Goal: Transaction & Acquisition: Purchase product/service

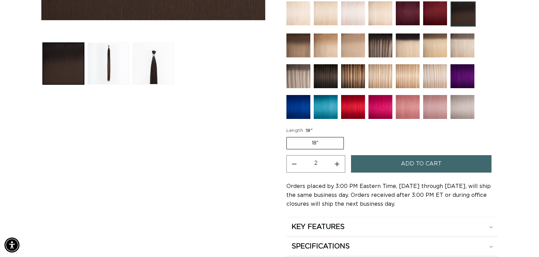
scroll to position [0, 491]
click at [331, 75] on img at bounding box center [326, 76] width 24 height 24
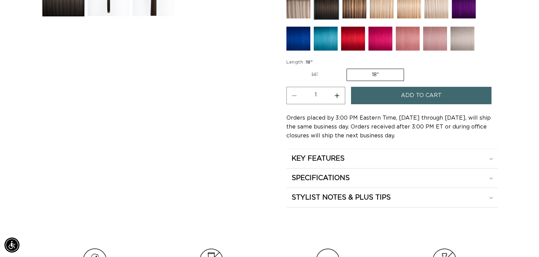
scroll to position [0, 981]
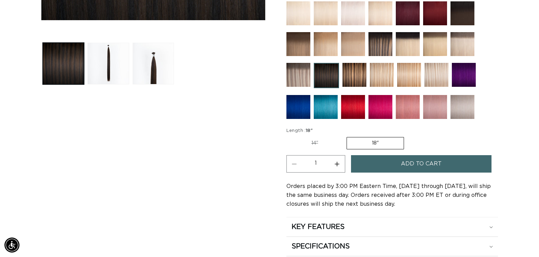
scroll to position [0, 491]
click at [300, 46] on img at bounding box center [299, 44] width 24 height 24
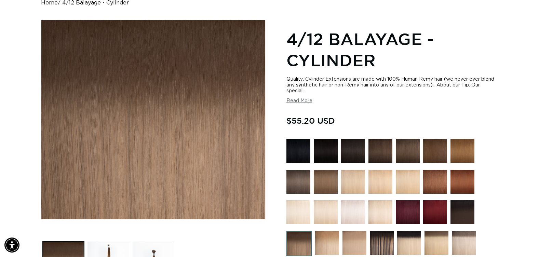
scroll to position [68, 0]
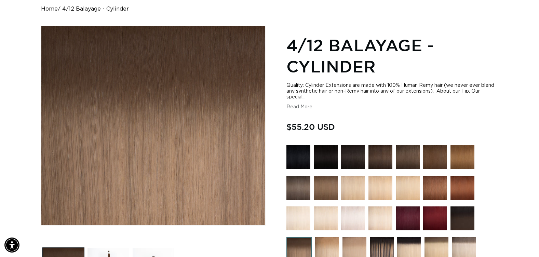
click at [257, 155] on img "Gallery Viewer" at bounding box center [153, 125] width 224 height 199
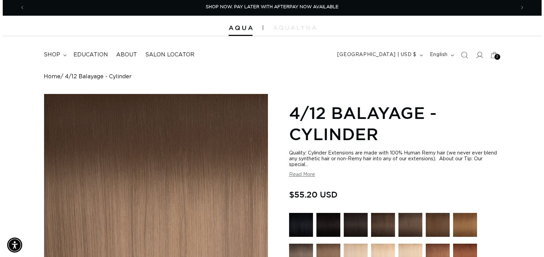
scroll to position [0, 0]
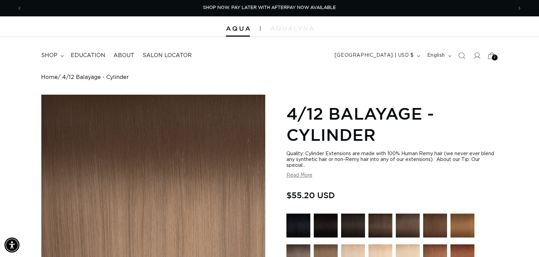
click at [492, 60] on icon at bounding box center [492, 56] width 16 height 16
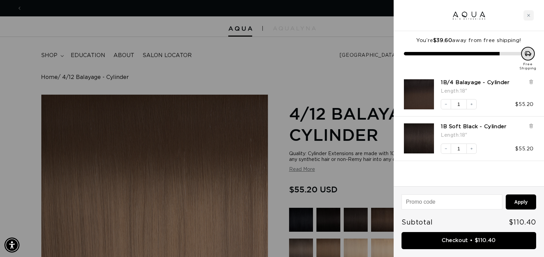
scroll to position [0, 991]
click at [533, 84] on icon at bounding box center [531, 81] width 3 height 3
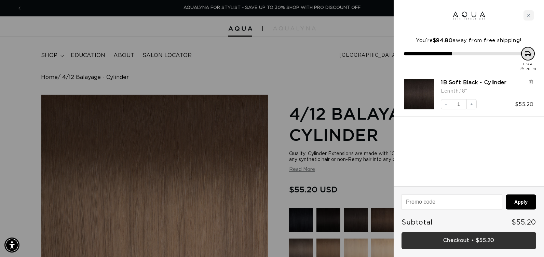
click at [463, 244] on link "Checkout • $55.20" at bounding box center [469, 240] width 135 height 17
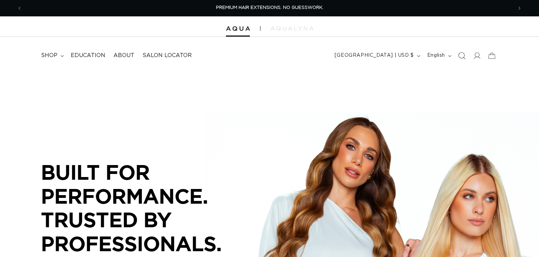
click at [459, 55] on icon "Search" at bounding box center [462, 55] width 7 height 7
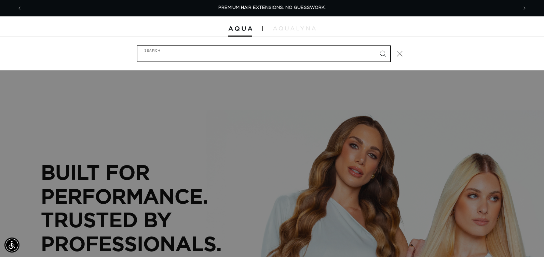
type input "1"
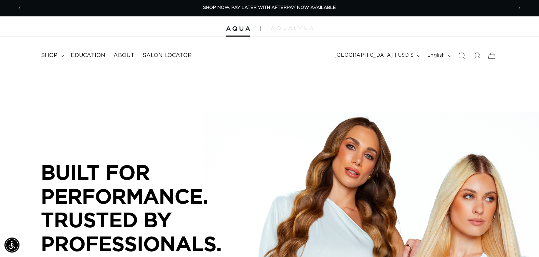
click at [459, 55] on icon "Search" at bounding box center [462, 55] width 7 height 7
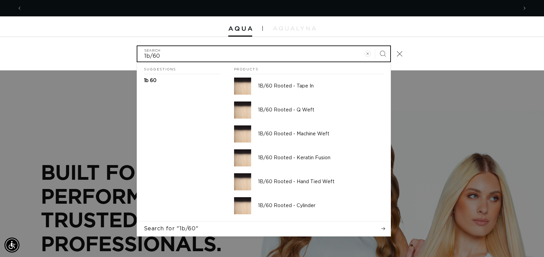
scroll to position [0, 496]
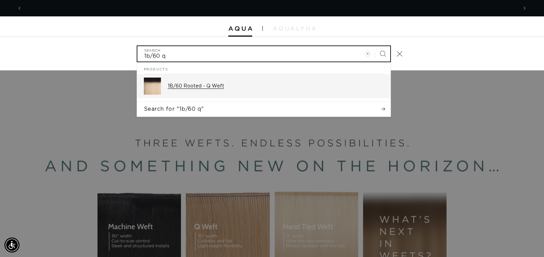
type input "1b/60 q"
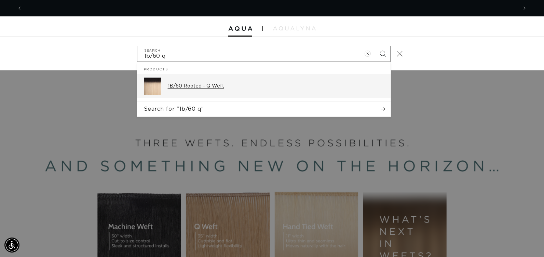
click at [202, 88] on p "1B/60 Rooted - Q Weft" at bounding box center [276, 86] width 216 height 6
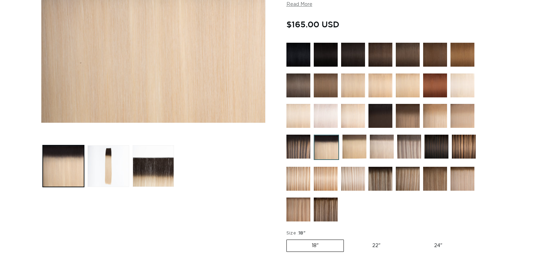
scroll to position [239, 0]
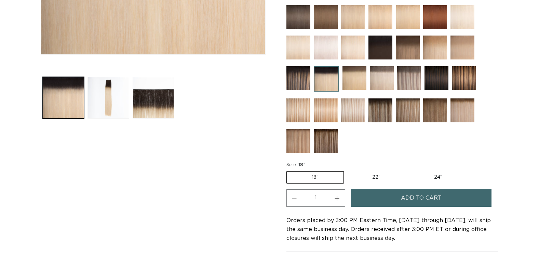
click at [436, 177] on label "24" Variant sold out or unavailable" at bounding box center [438, 178] width 58 height 12
click at [409, 170] on input "24" Variant sold out or unavailable" at bounding box center [409, 170] width 0 height 0
radio input "true"
click at [337, 200] on button "Increase quantity for 1B/60 Rooted - Q Weft" at bounding box center [337, 197] width 15 height 17
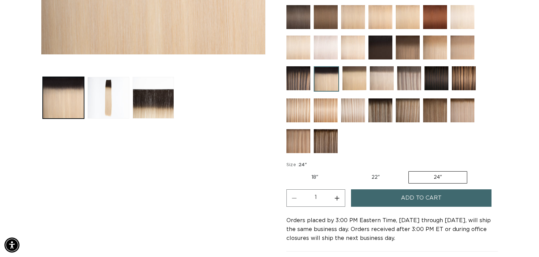
type input "2"
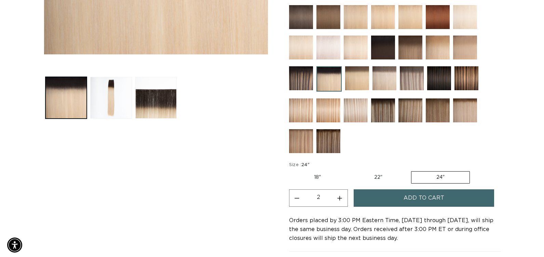
scroll to position [0, 981]
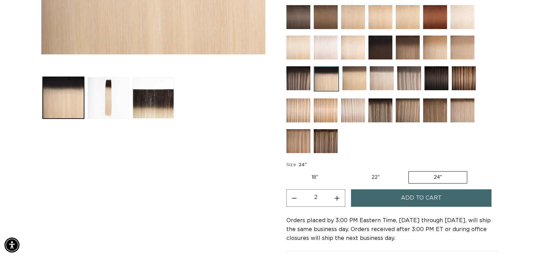
click at [411, 197] on span "Add to cart" at bounding box center [421, 197] width 41 height 17
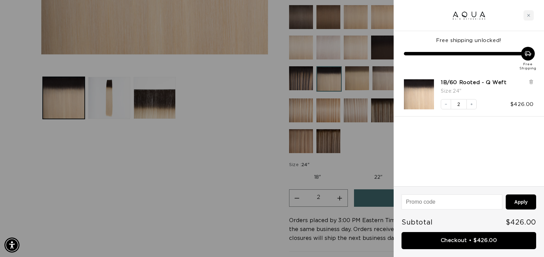
scroll to position [0, 991]
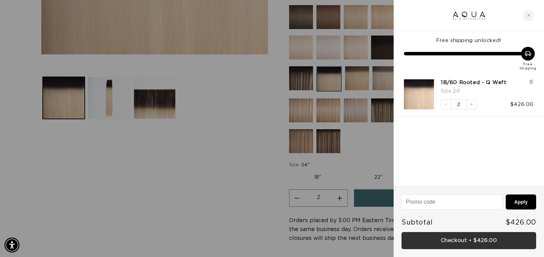
click at [437, 241] on link "Checkout • $426.00" at bounding box center [469, 240] width 135 height 17
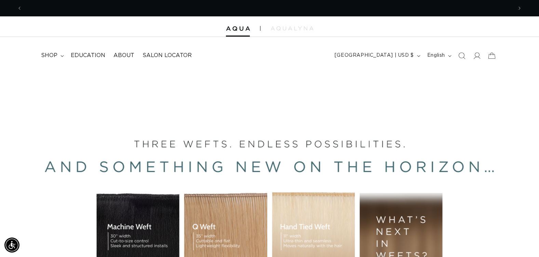
scroll to position [0, 491]
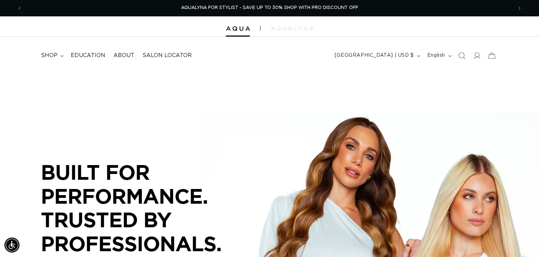
click at [462, 57] on icon "Search" at bounding box center [461, 55] width 7 height 7
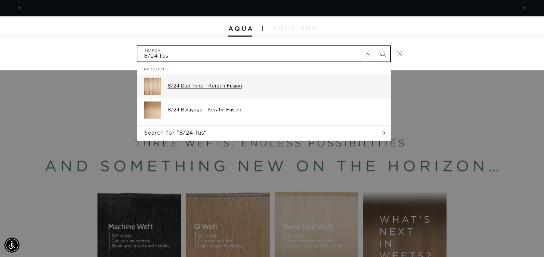
scroll to position [0, 496]
type input "8/24 fus"
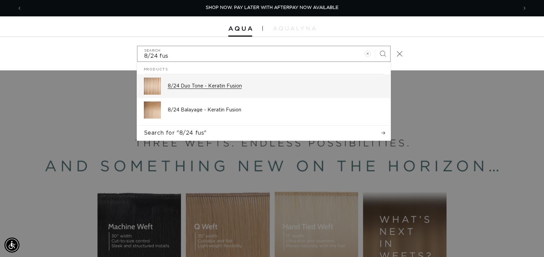
click at [227, 86] on p "8/24 Duo Tone - Keratin Fusion" at bounding box center [276, 86] width 216 height 6
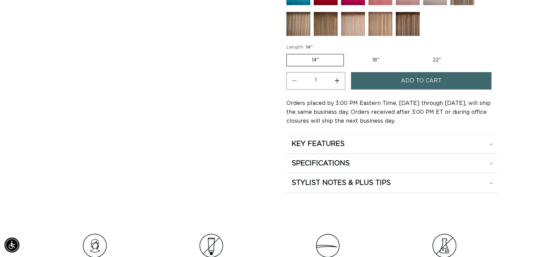
scroll to position [274, 0]
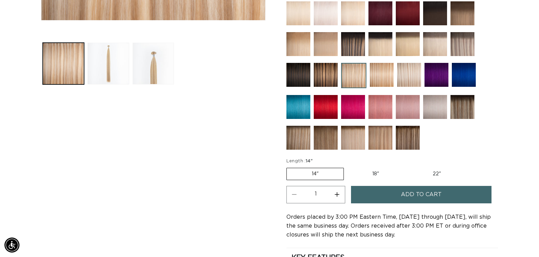
click at [375, 172] on label "18" Variant sold out or unavailable" at bounding box center [375, 174] width 57 height 12
click at [348, 167] on input "18" Variant sold out or unavailable" at bounding box center [347, 167] width 0 height 0
radio input "true"
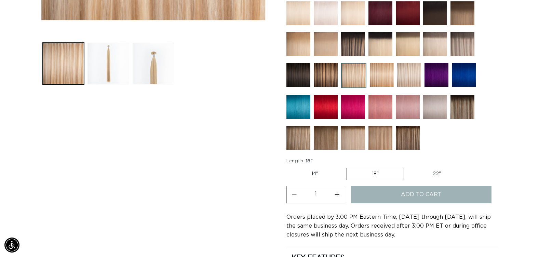
scroll to position [0, 0]
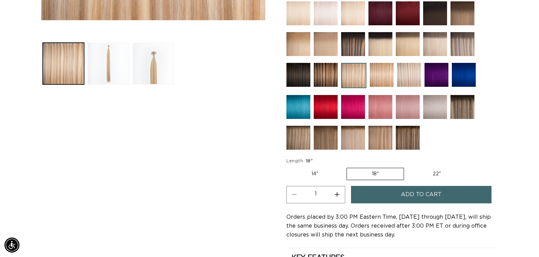
scroll to position [0, 491]
click at [337, 193] on button "Increase quantity for 8/24 Duo Tone - Keratin Fusion" at bounding box center [337, 194] width 15 height 17
type input "2"
click at [365, 197] on button "Add to cart" at bounding box center [421, 194] width 141 height 17
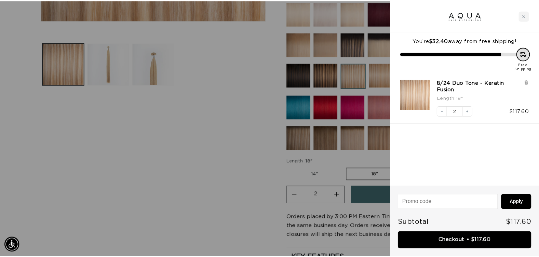
scroll to position [0, 0]
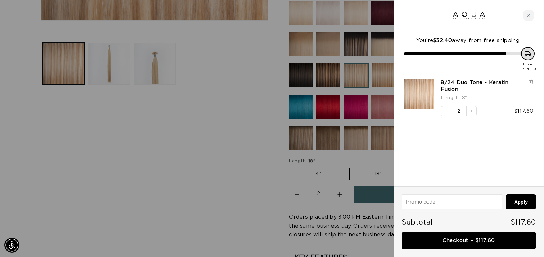
click at [243, 199] on div at bounding box center [272, 128] width 544 height 257
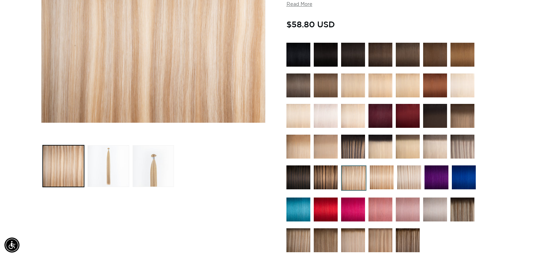
scroll to position [0, 491]
click at [353, 89] on img at bounding box center [353, 86] width 24 height 24
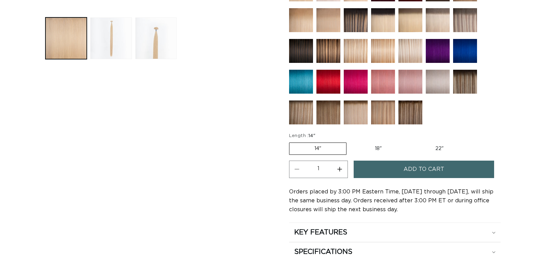
scroll to position [308, 0]
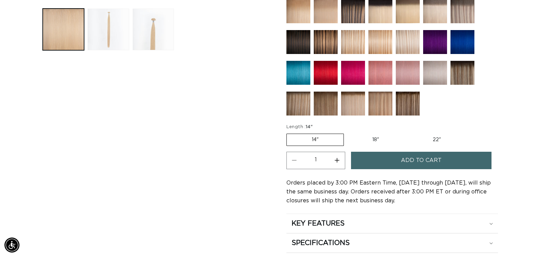
click at [362, 158] on button "Add to cart" at bounding box center [421, 160] width 141 height 17
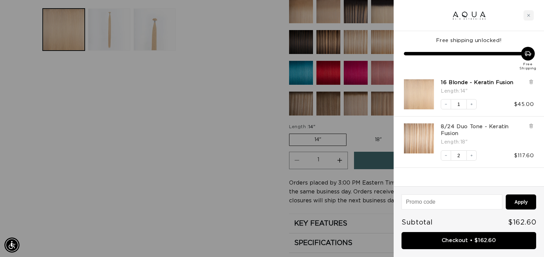
scroll to position [0, 0]
click at [531, 124] on icon at bounding box center [531, 125] width 1 height 3
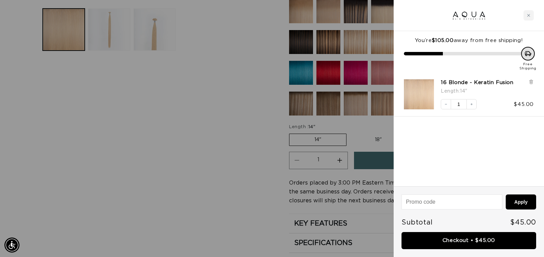
click at [288, 165] on div at bounding box center [272, 128] width 544 height 257
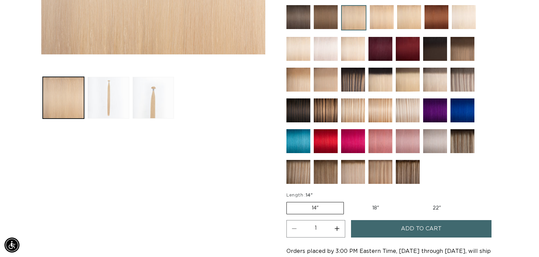
click at [360, 115] on img at bounding box center [353, 110] width 24 height 24
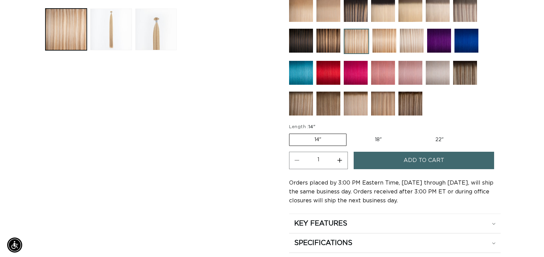
scroll to position [0, 491]
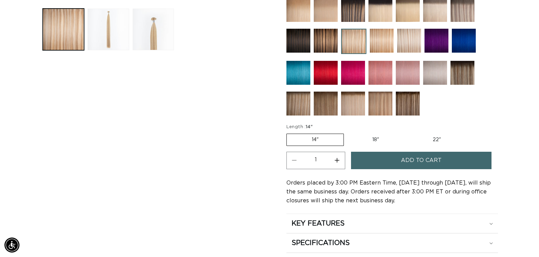
click at [339, 159] on button "Increase quantity for 8/24 Duo Tone - Keratin Fusion" at bounding box center [337, 160] width 15 height 17
type input "2"
click at [370, 161] on button "Add to cart" at bounding box center [421, 160] width 141 height 17
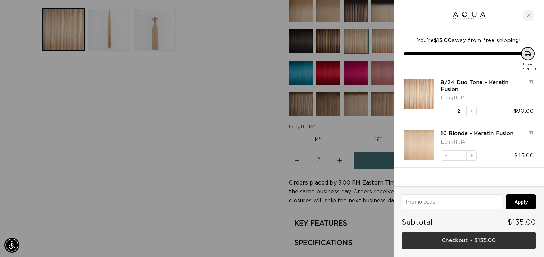
scroll to position [0, 0]
click at [427, 241] on link "Checkout • $135.00" at bounding box center [469, 240] width 135 height 17
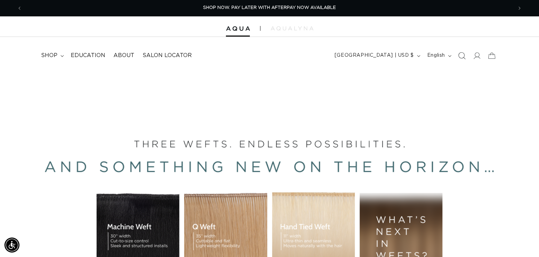
click at [463, 55] on icon "Search" at bounding box center [461, 55] width 7 height 7
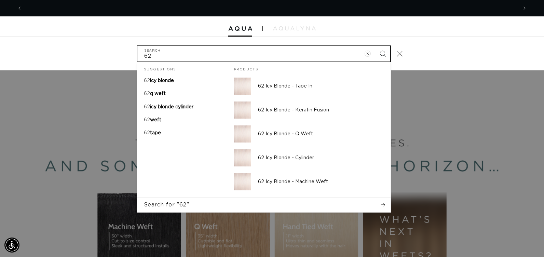
scroll to position [0, 991]
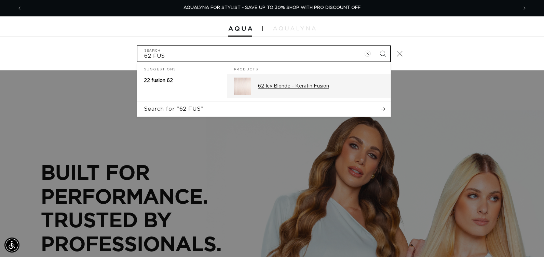
type input "62 FUS"
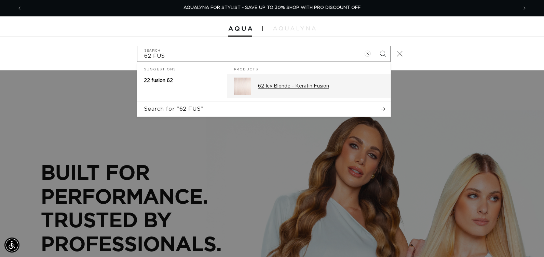
click at [289, 85] on p "62 Icy Blonde - Keratin Fusion" at bounding box center [321, 86] width 126 height 6
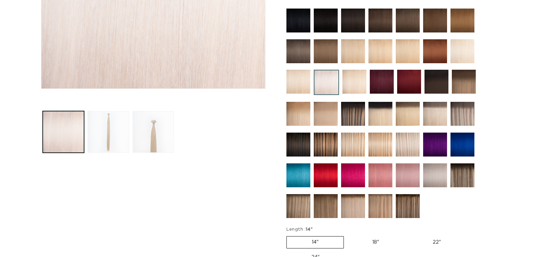
click at [373, 241] on label "18" Variant sold out or unavailable" at bounding box center [375, 243] width 57 height 12
click at [348, 235] on input "18" Variant sold out or unavailable" at bounding box center [347, 235] width 0 height 0
radio input "true"
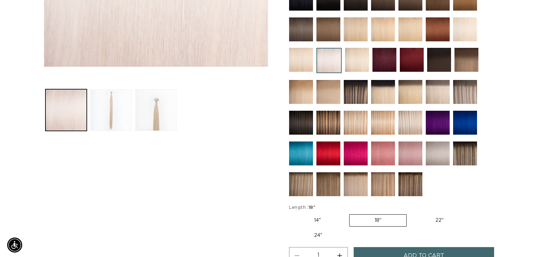
scroll to position [274, 0]
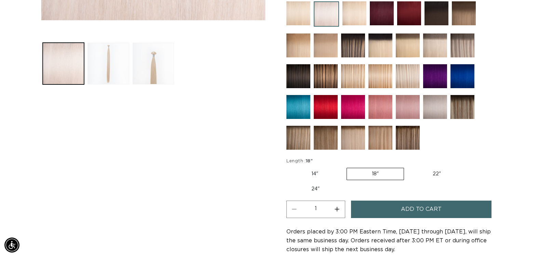
click at [413, 210] on span "Add to cart" at bounding box center [421, 209] width 41 height 17
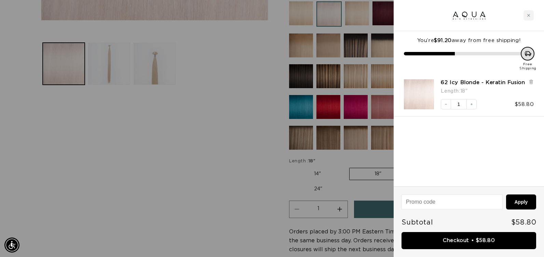
scroll to position [0, 0]
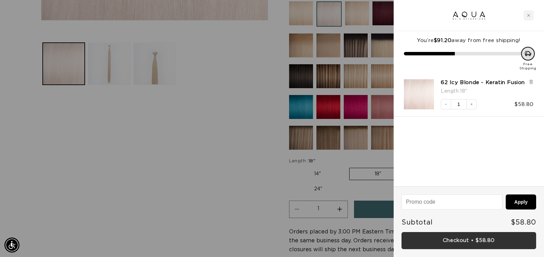
click at [460, 241] on link "Checkout • $58.80" at bounding box center [469, 240] width 135 height 17
